Goal: Transaction & Acquisition: Purchase product/service

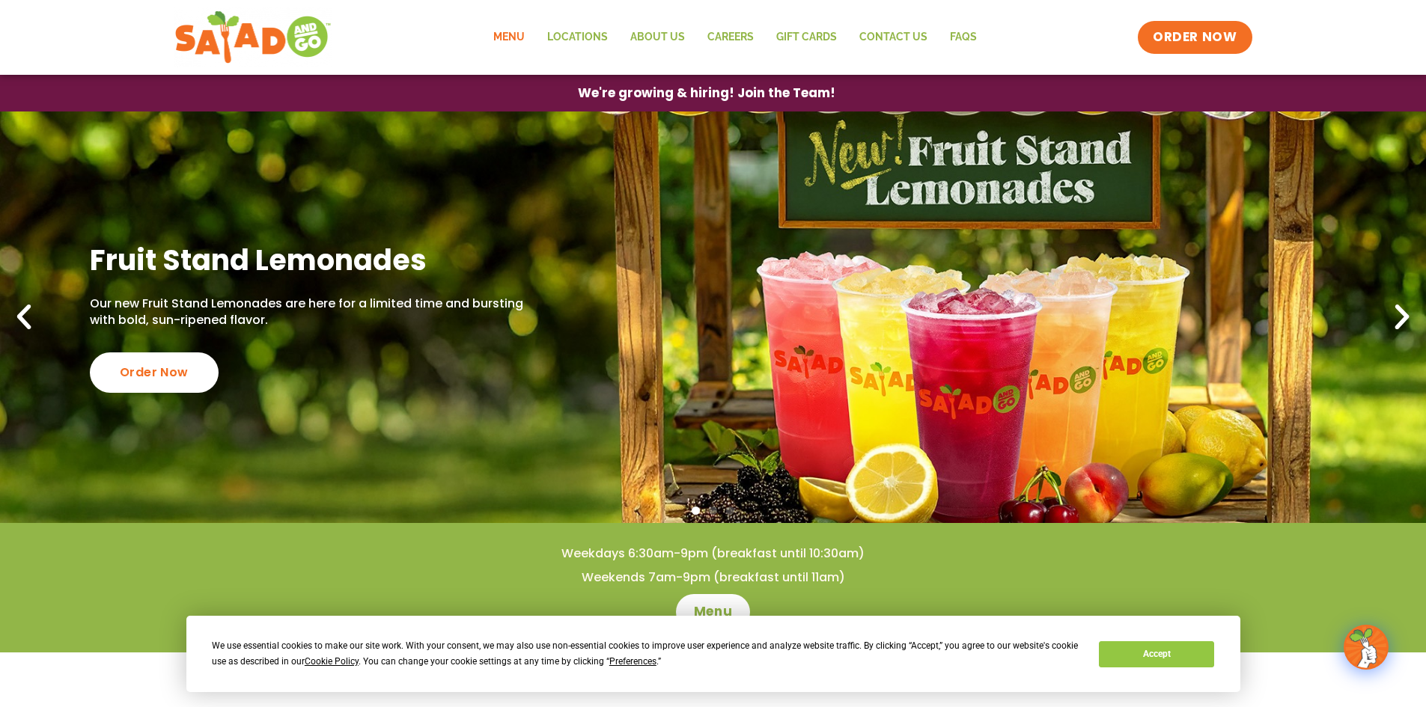
click at [519, 35] on link "Menu" at bounding box center [509, 37] width 54 height 34
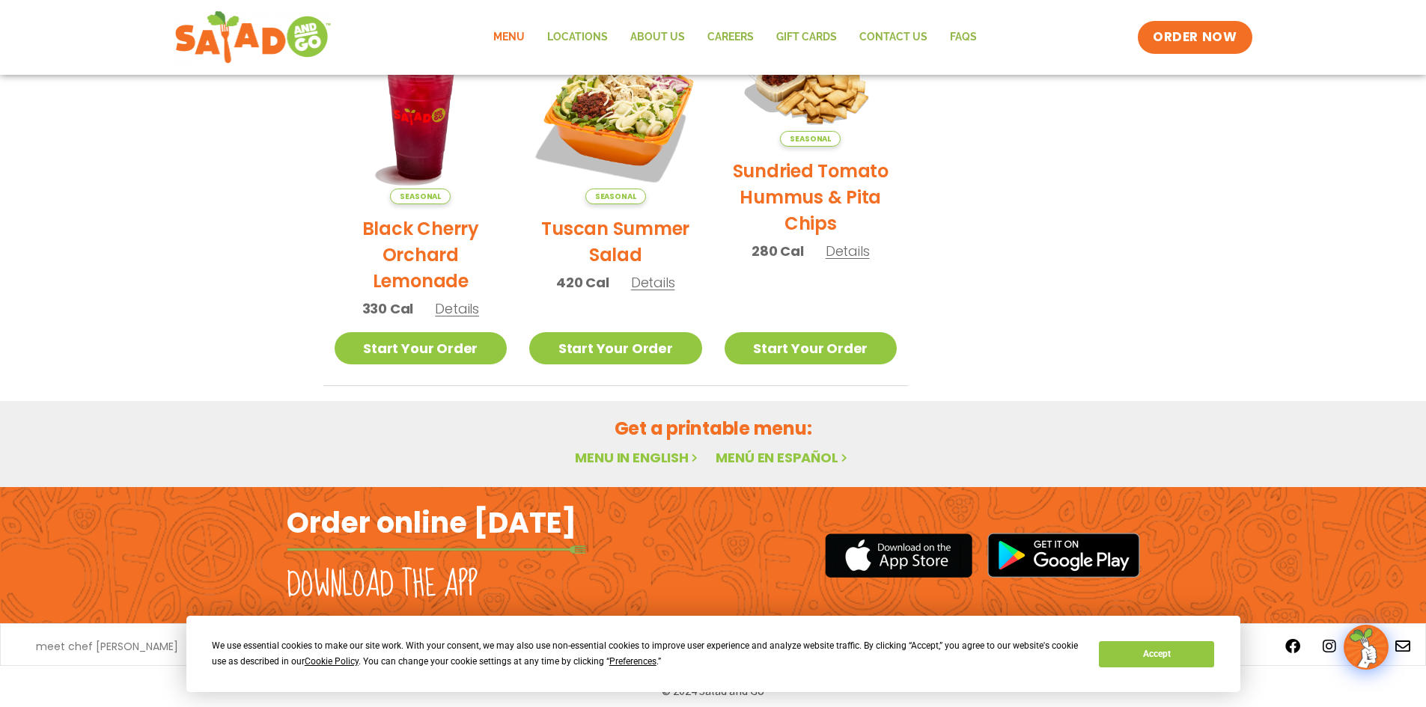
scroll to position [777, 0]
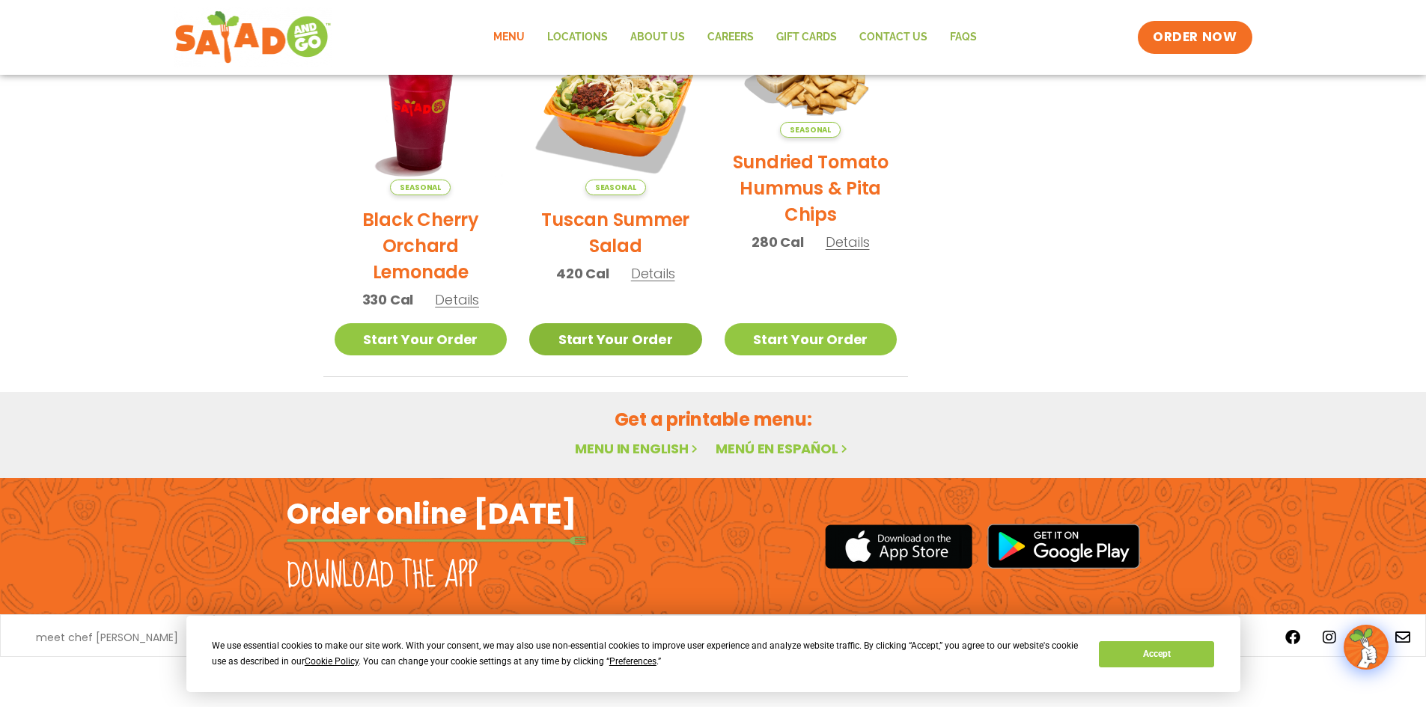
click at [608, 335] on link "Start Your Order" at bounding box center [615, 339] width 173 height 32
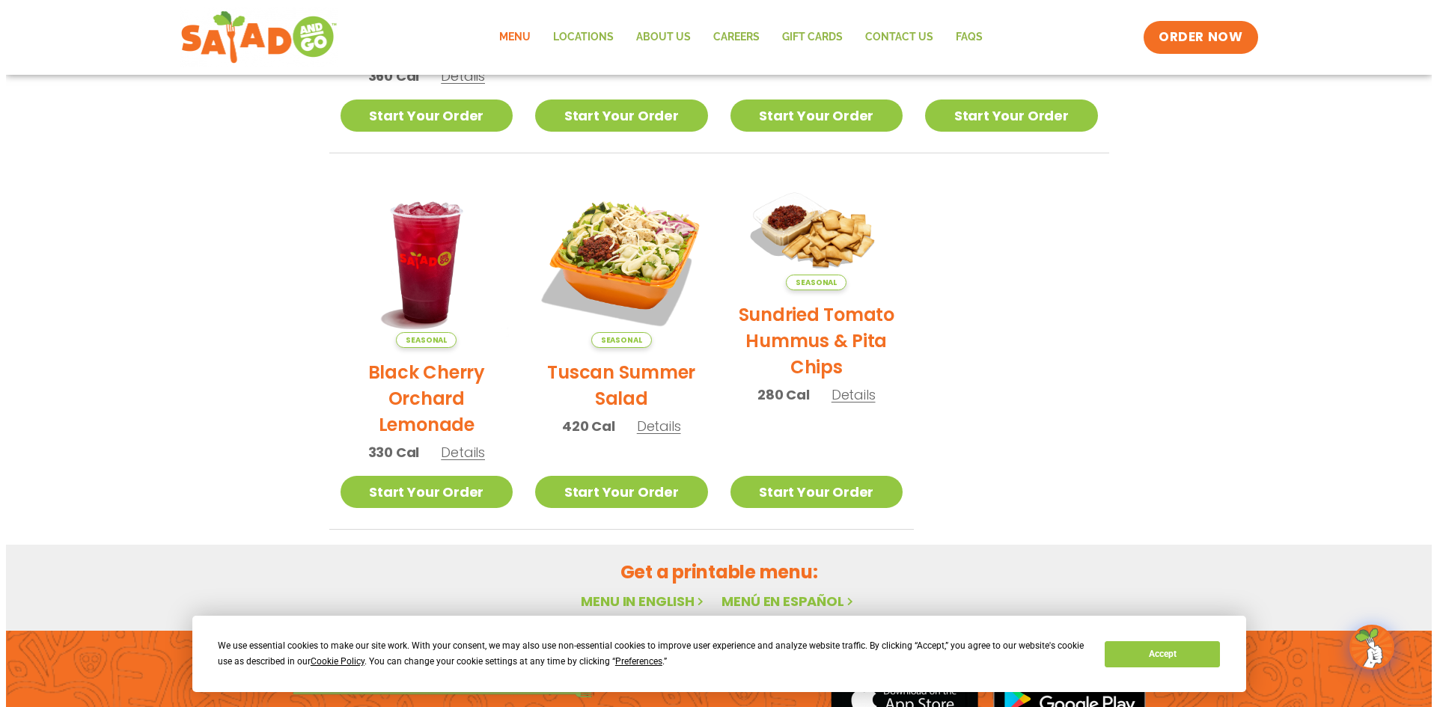
scroll to position [627, 0]
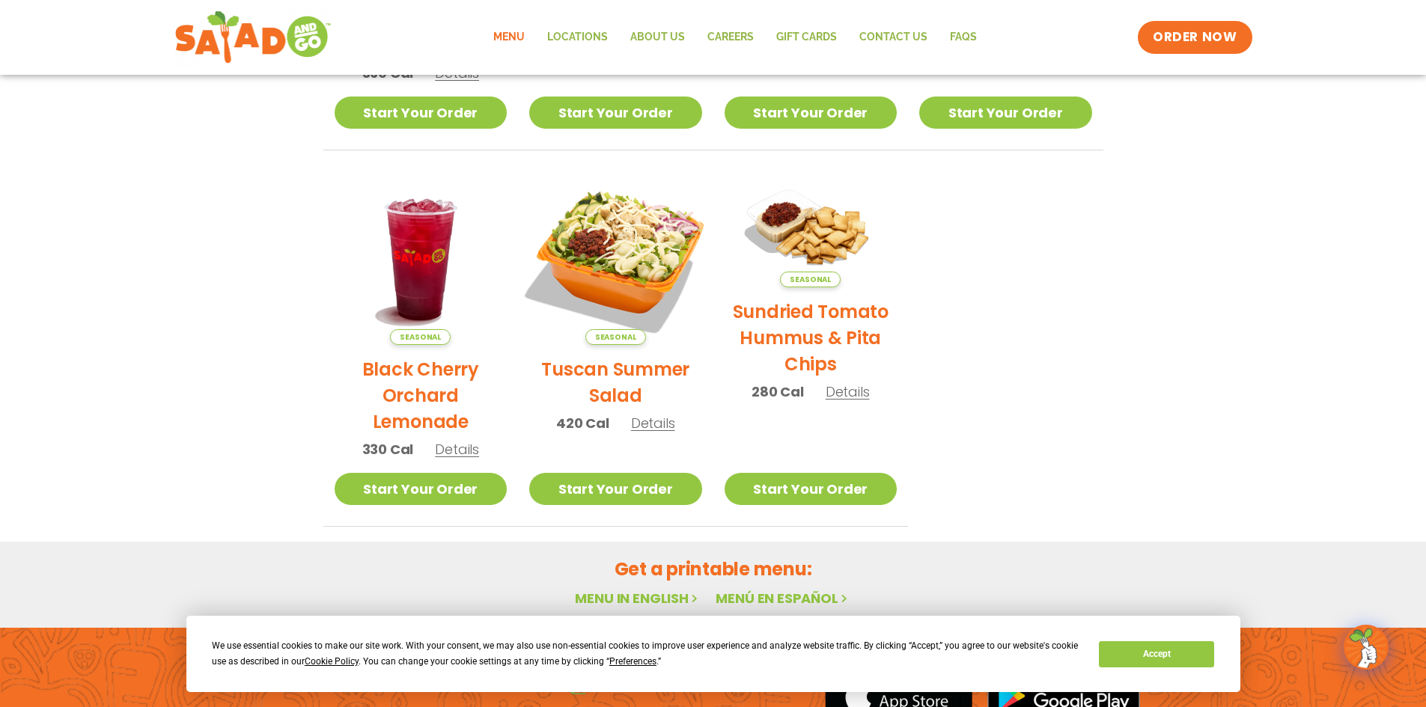
click at [629, 226] on img at bounding box center [615, 258] width 203 height 203
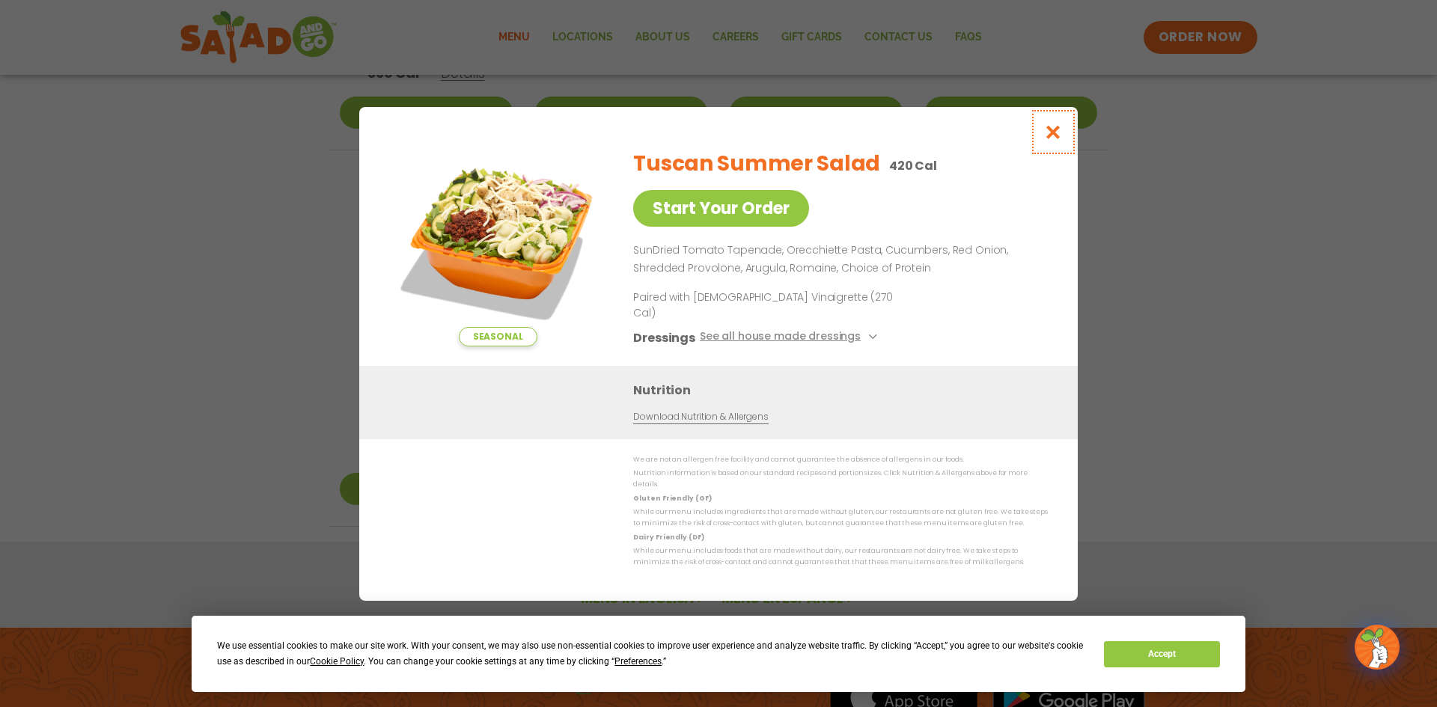
click at [1048, 140] on icon "Close modal" at bounding box center [1053, 132] width 19 height 16
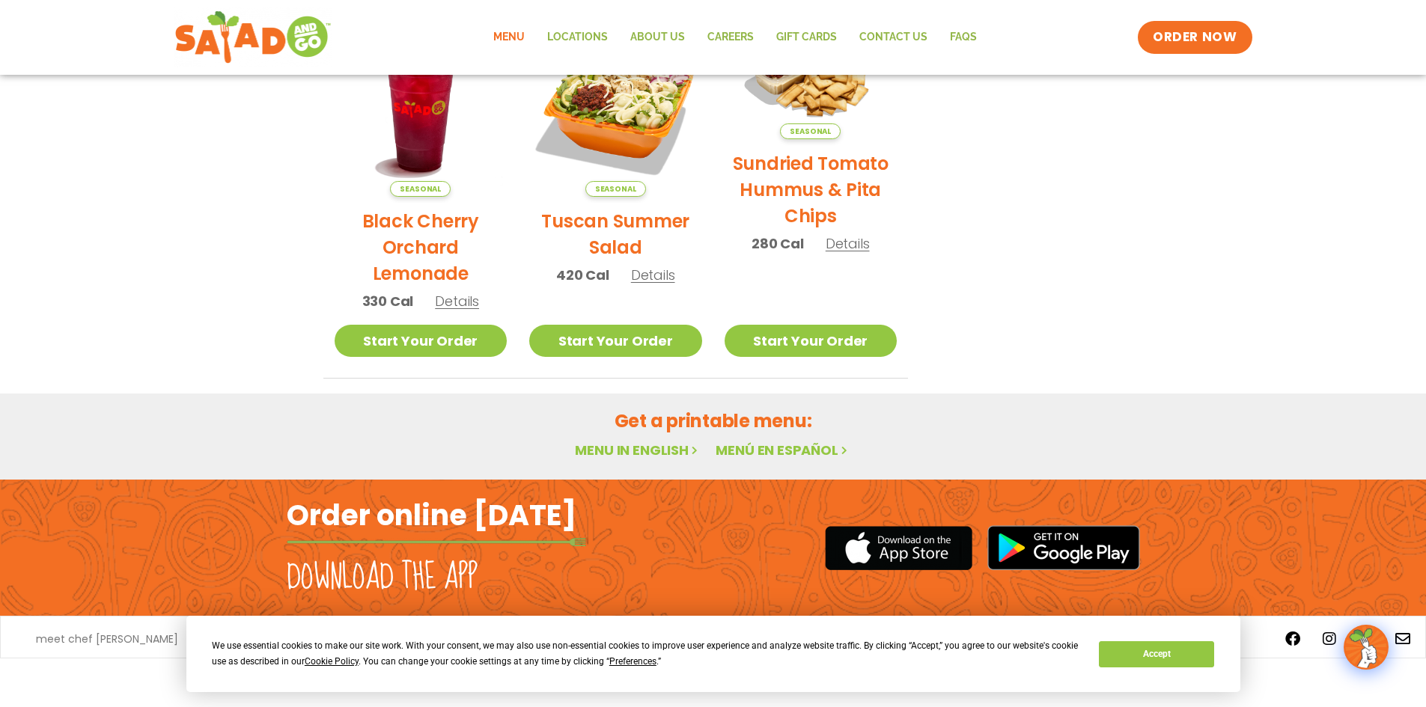
scroll to position [777, 0]
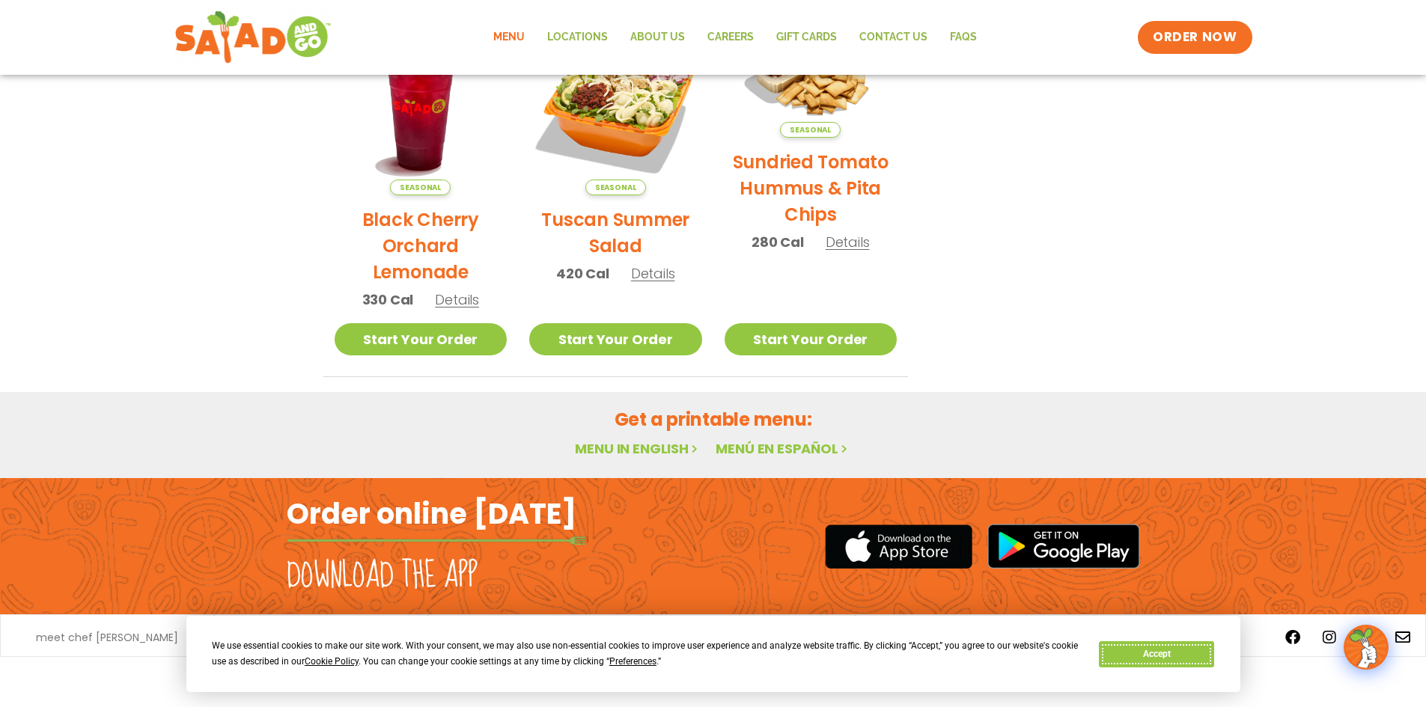
click at [1150, 651] on button "Accept" at bounding box center [1156, 654] width 115 height 26
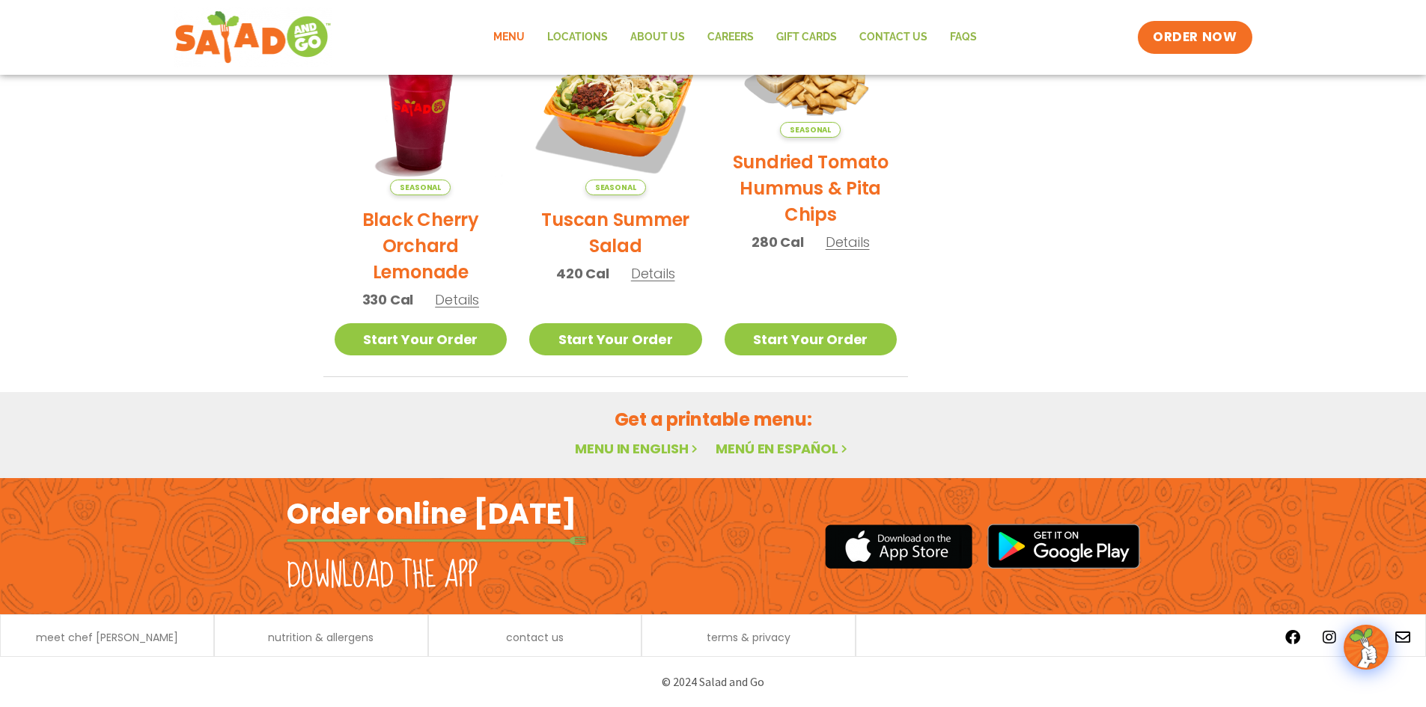
click at [649, 445] on link "Menu in English" at bounding box center [638, 448] width 126 height 19
click at [618, 445] on link "Menu in English" at bounding box center [638, 448] width 126 height 19
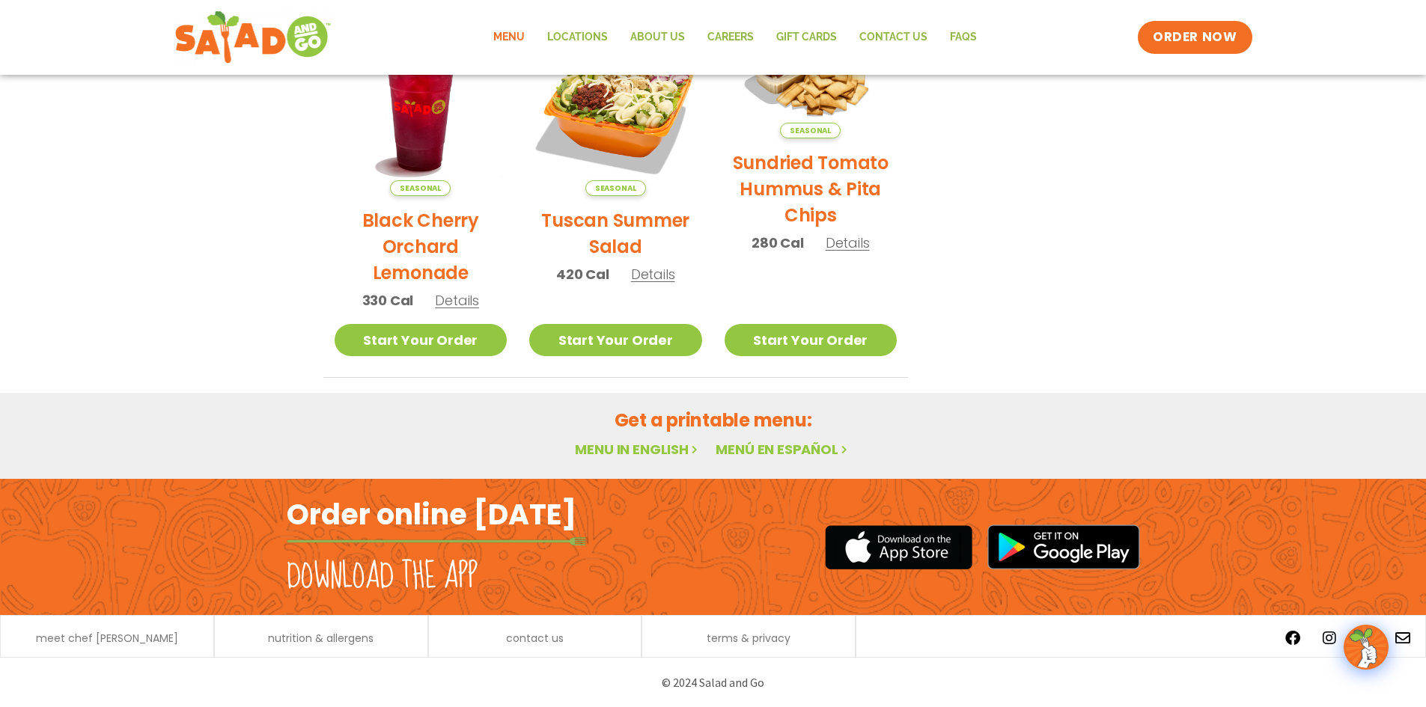
scroll to position [777, 0]
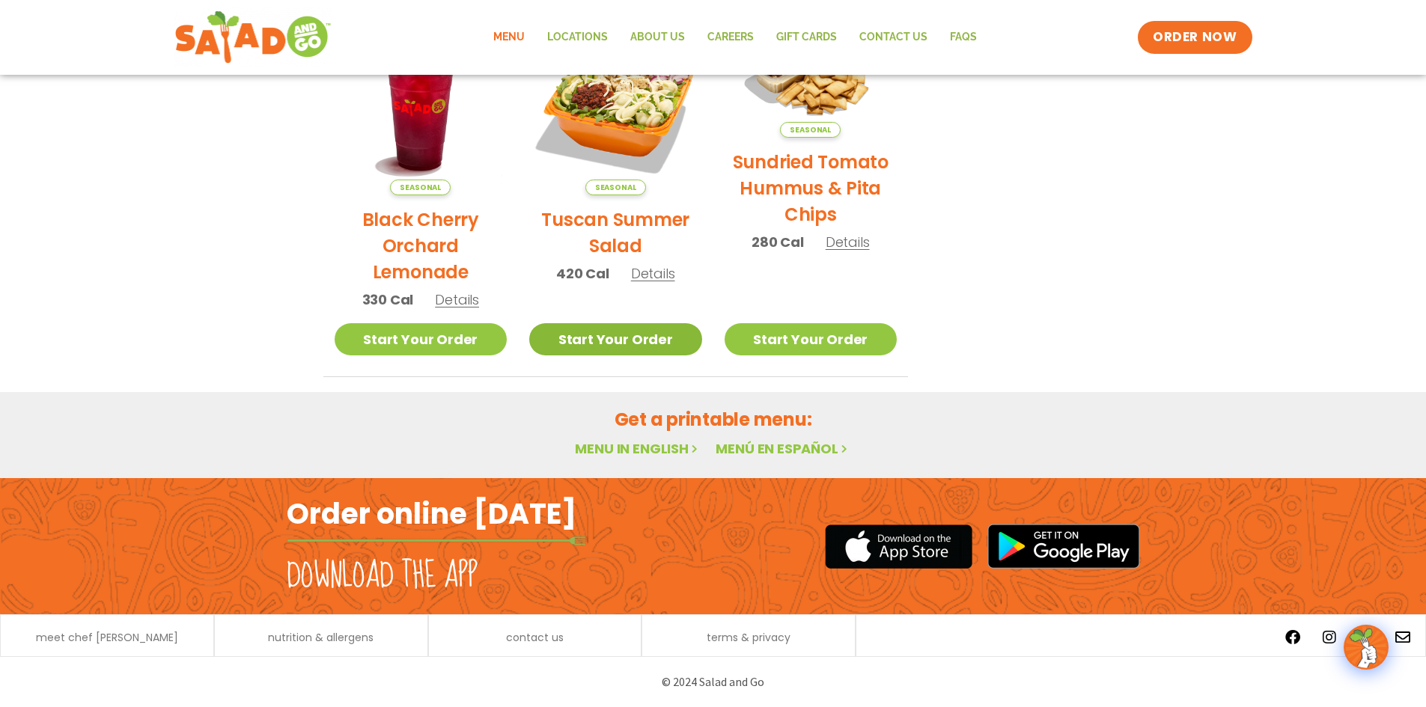
click at [565, 343] on link "Start Your Order" at bounding box center [615, 339] width 173 height 32
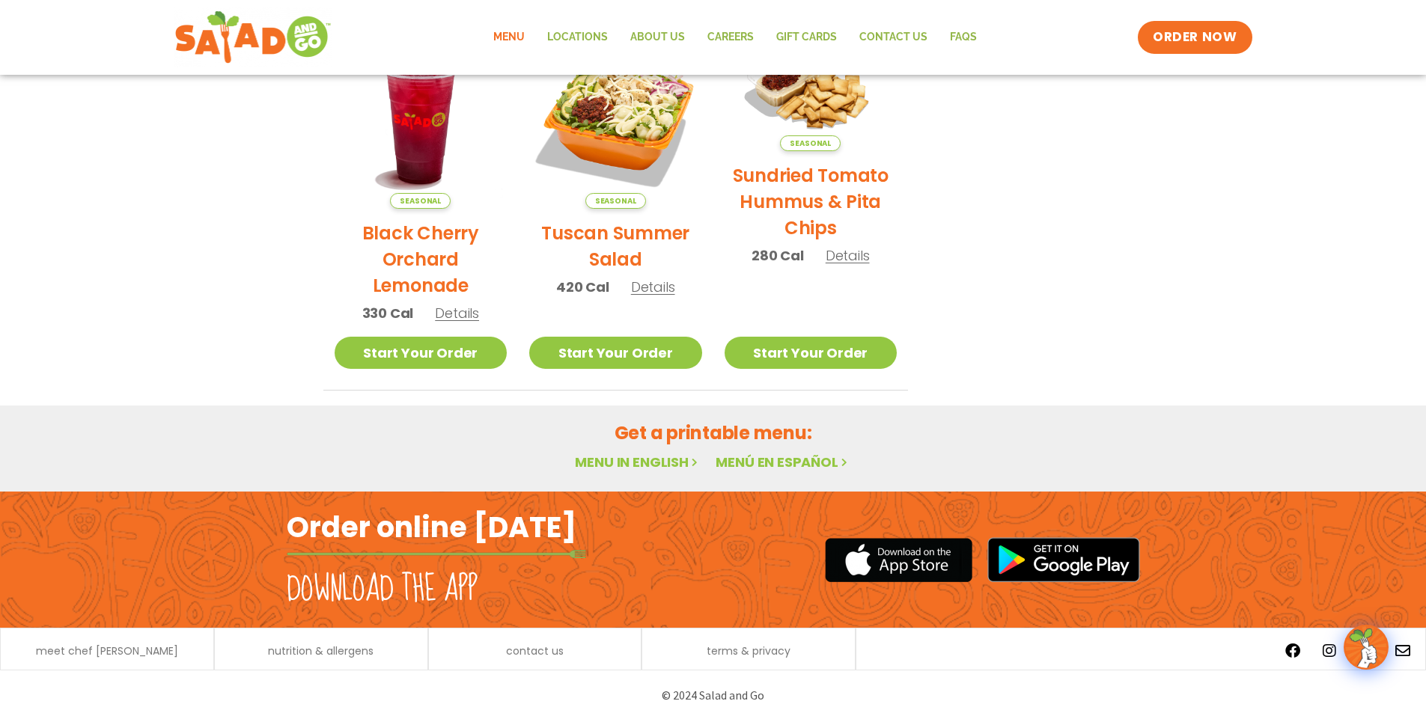
scroll to position [777, 0]
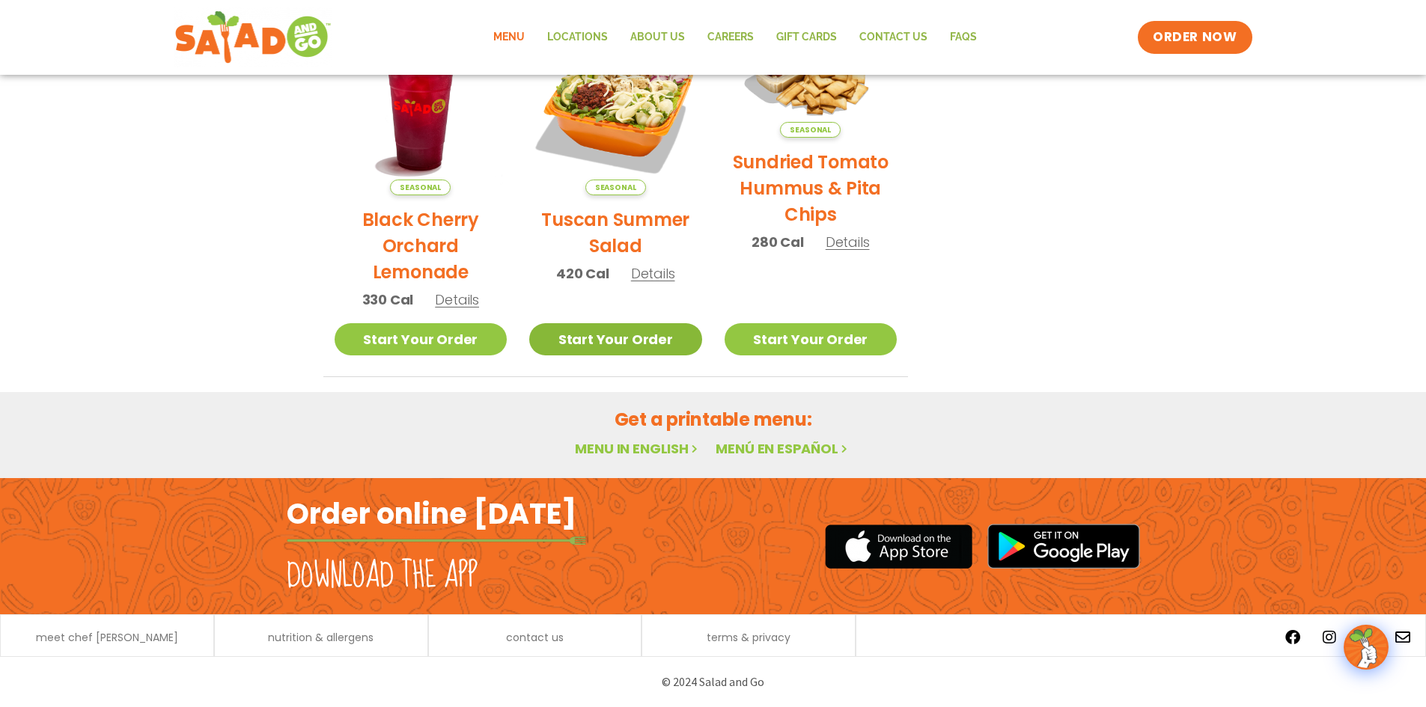
click at [606, 334] on link "Start Your Order" at bounding box center [615, 339] width 173 height 32
